Goal: Navigation & Orientation: Find specific page/section

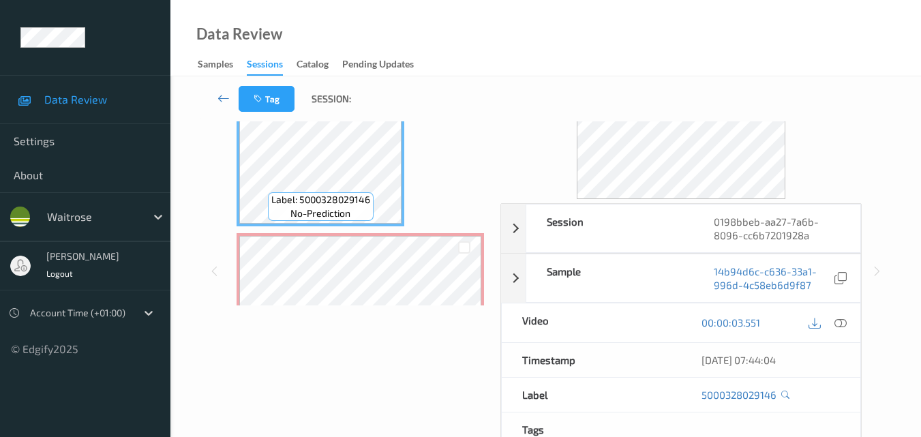
scroll to position [68, 0]
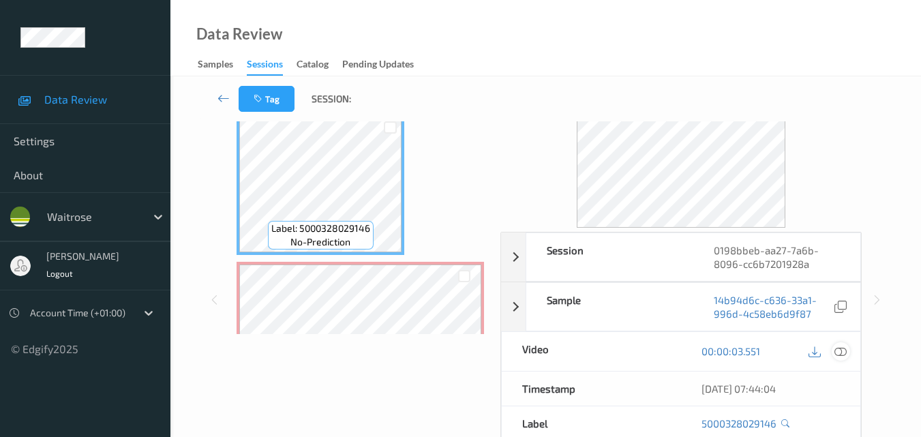
click at [842, 351] on icon at bounding box center [841, 351] width 12 height 12
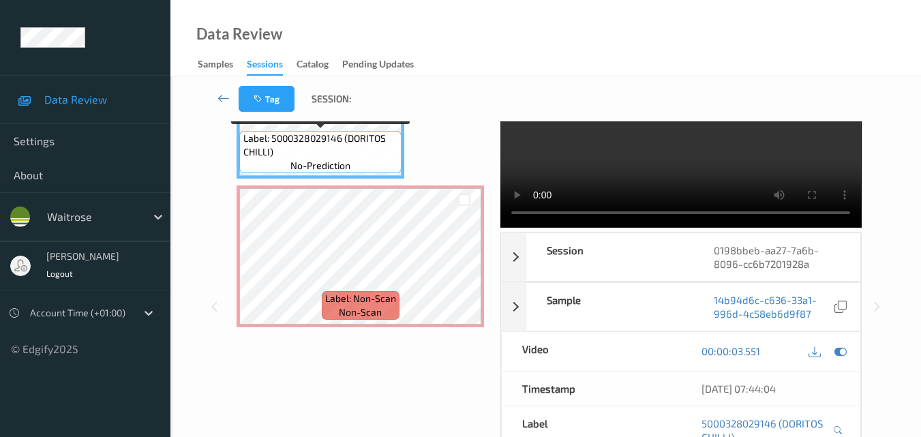
scroll to position [8, 0]
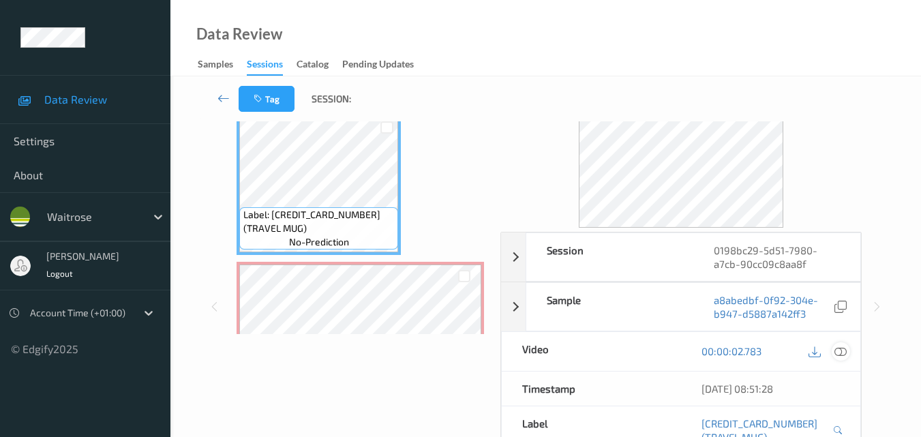
click at [846, 353] on icon at bounding box center [841, 351] width 12 height 12
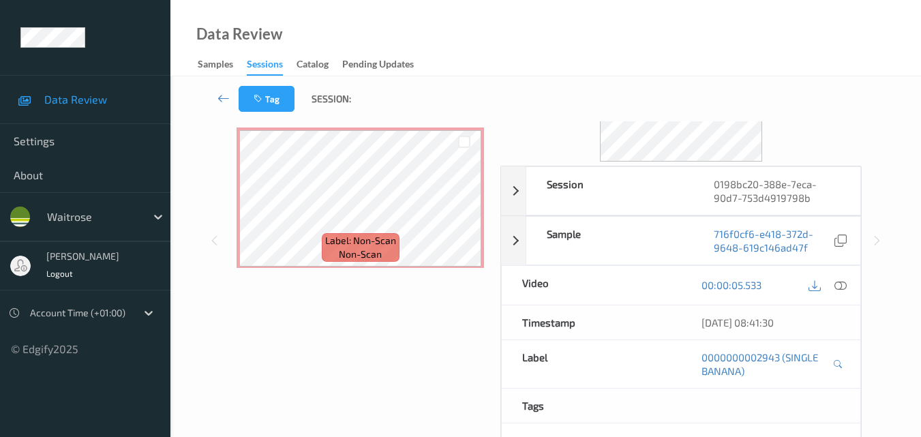
scroll to position [136, 0]
click at [843, 287] on icon at bounding box center [841, 283] width 12 height 12
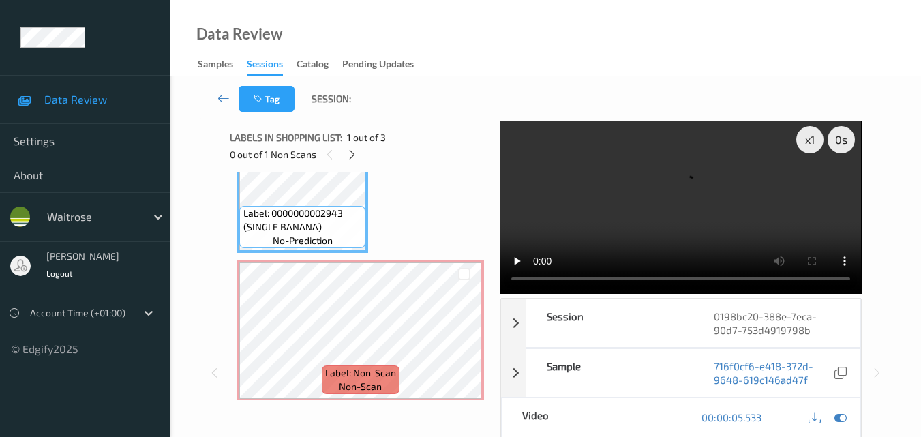
scroll to position [0, 0]
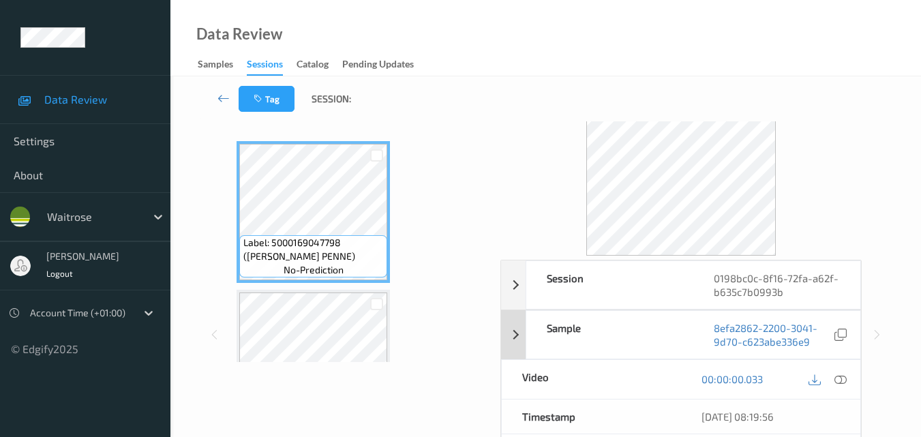
scroll to position [68, 0]
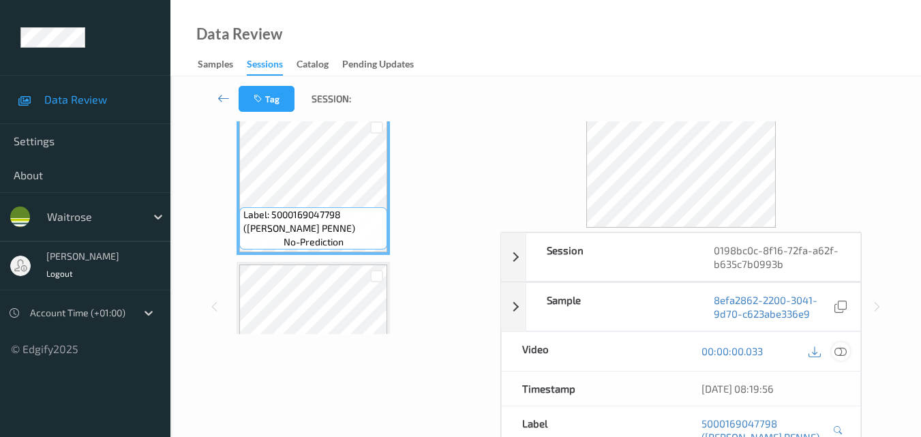
click at [843, 352] on icon at bounding box center [841, 351] width 12 height 12
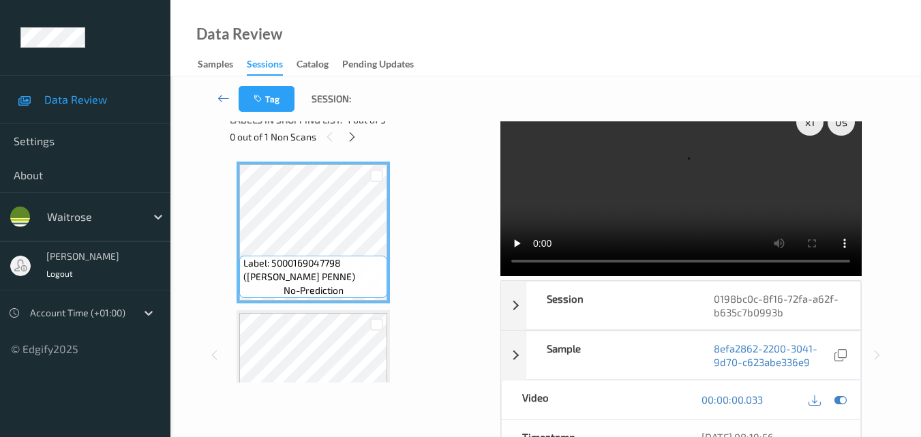
scroll to position [0, 0]
